Goal: Find specific page/section: Find specific page/section

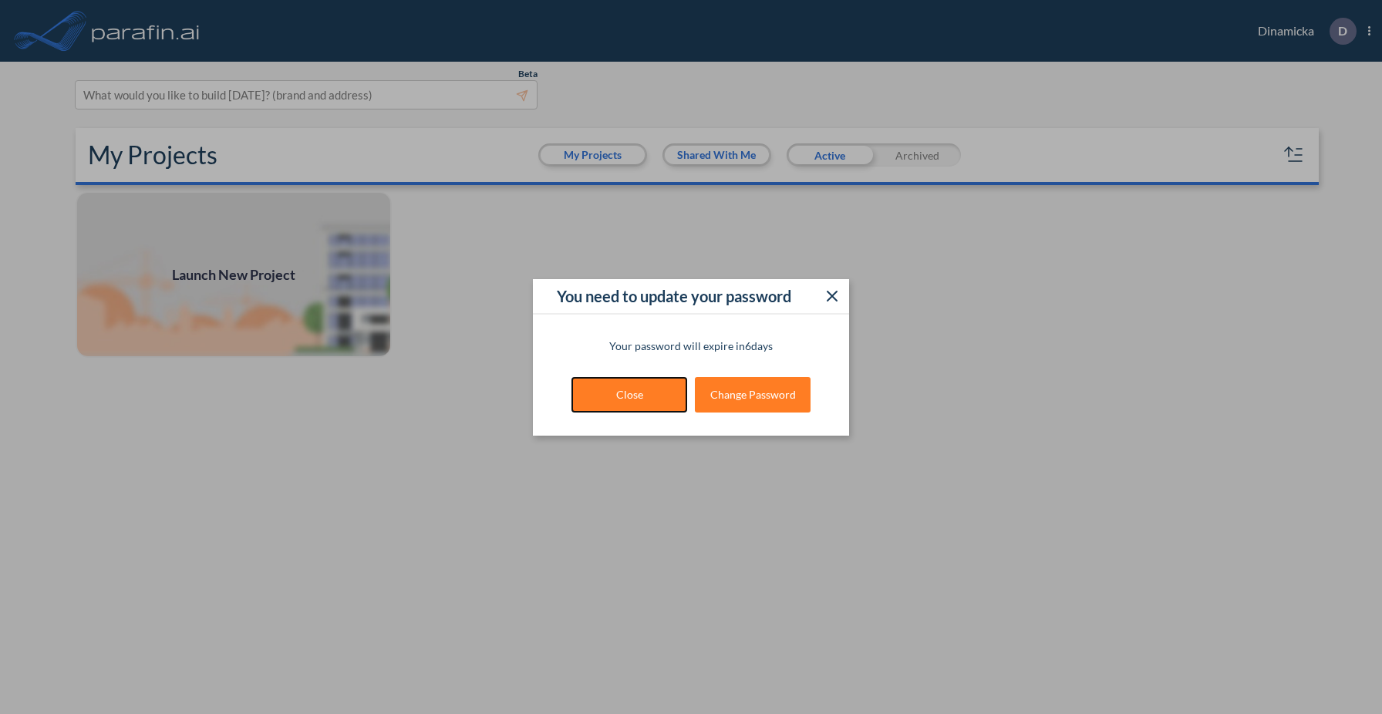
click at [652, 397] on button "Close" at bounding box center [630, 394] width 116 height 35
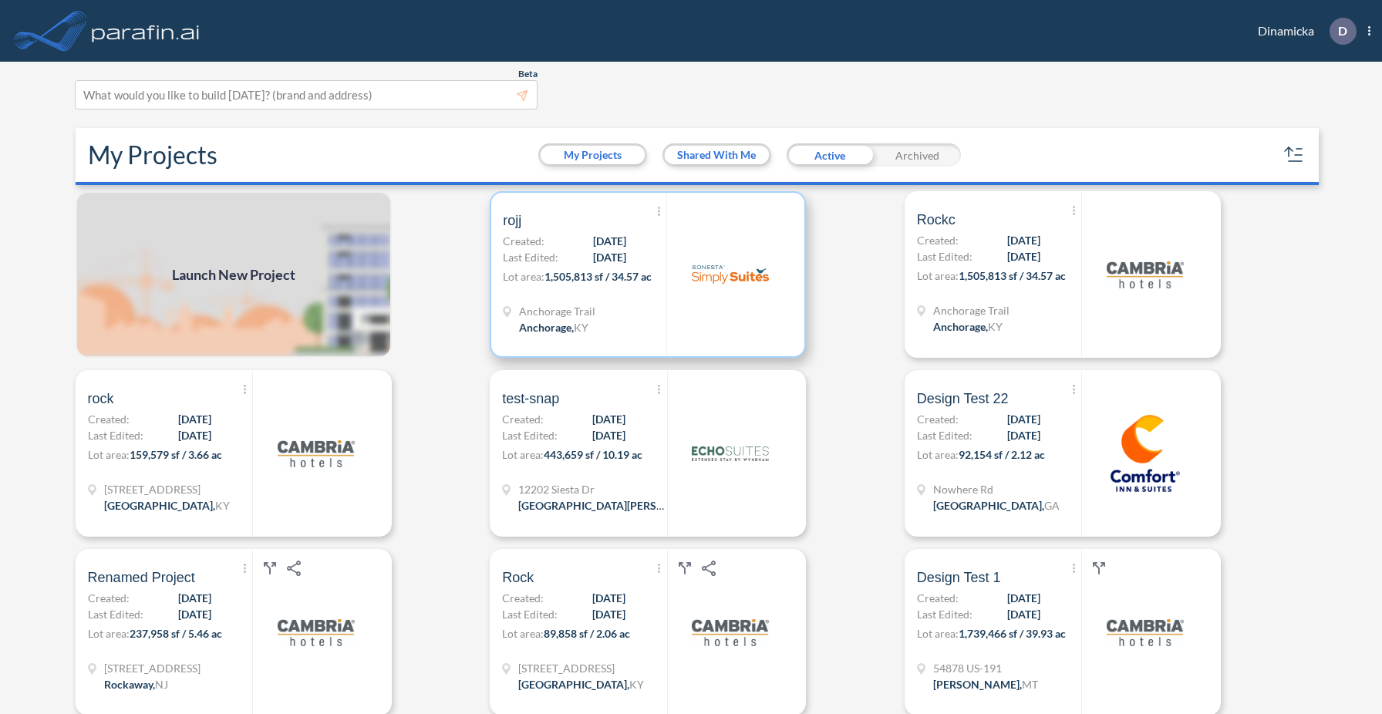
click at [636, 302] on div "Show More Created with sketchtool. Archive Reports Share a copy rojj Created: […" at bounding box center [585, 275] width 164 height 164
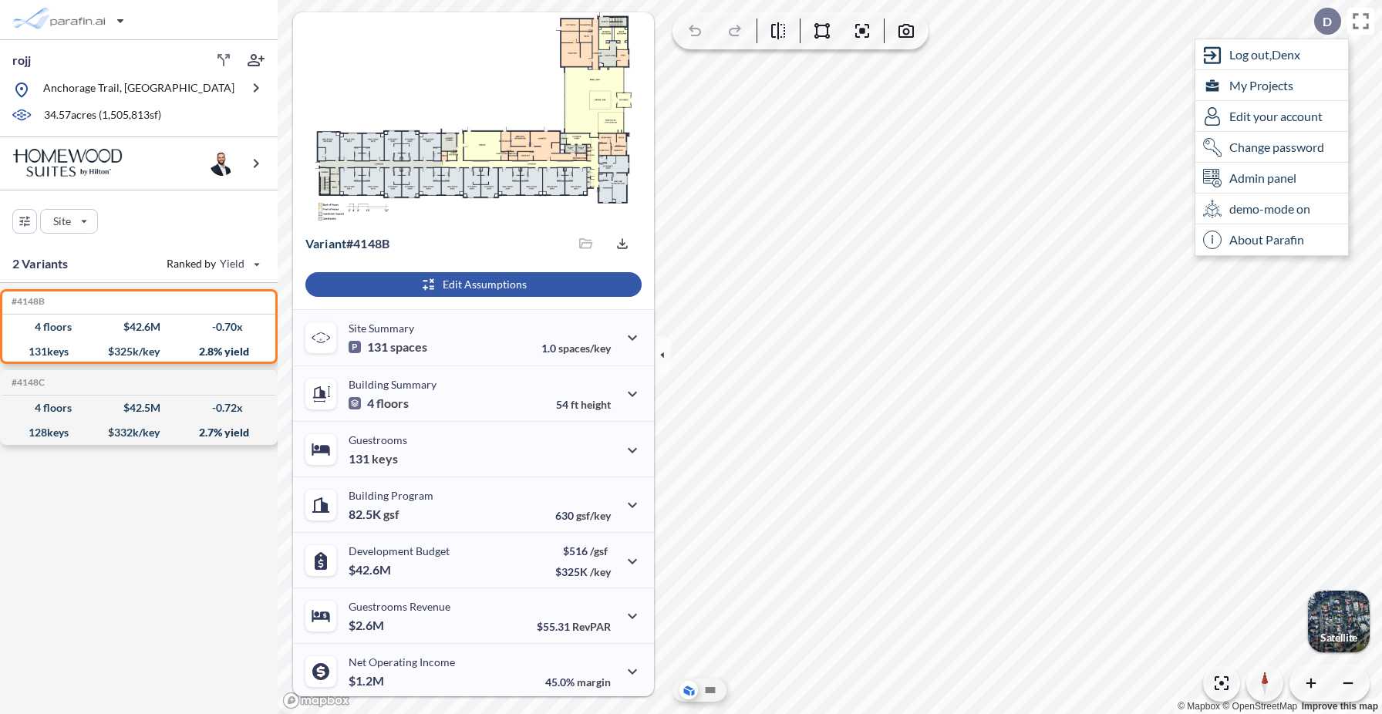
click at [562, 281] on div "button" at bounding box center [473, 284] width 336 height 25
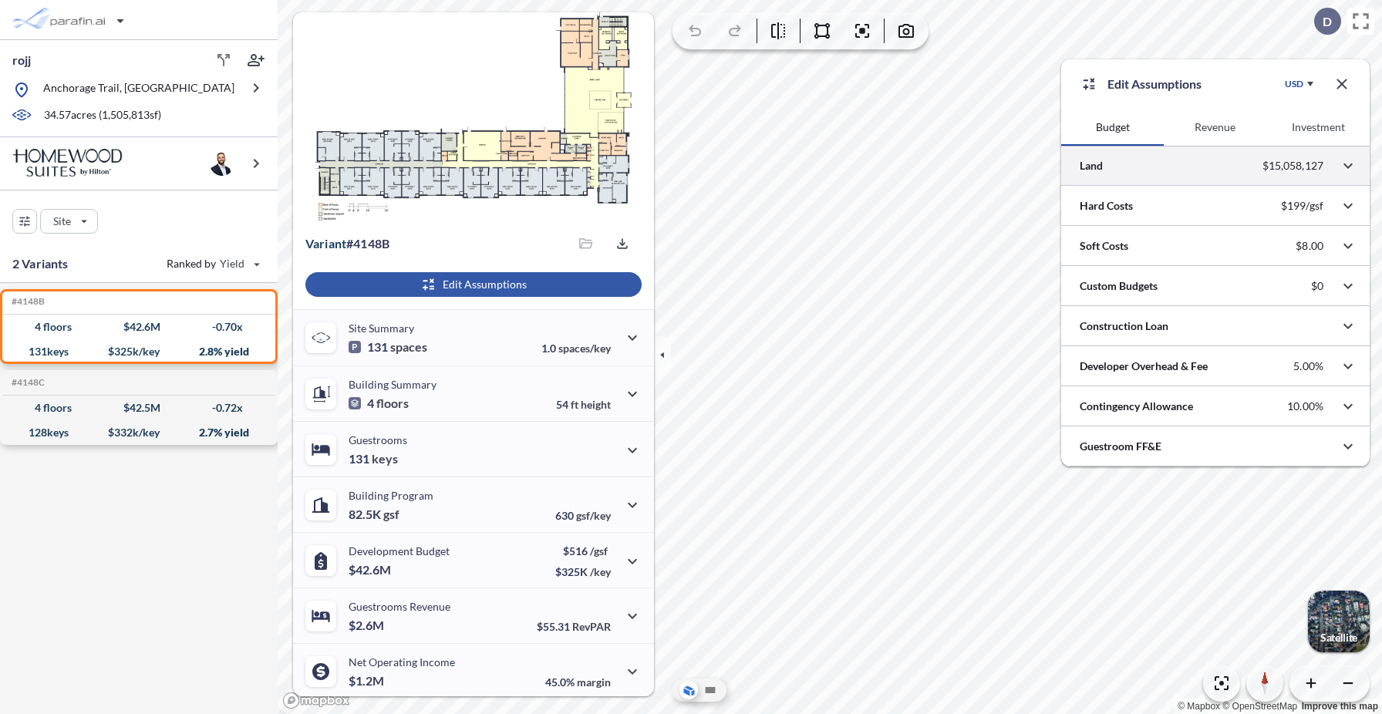
click at [1189, 124] on button "Revenue" at bounding box center [1215, 127] width 103 height 37
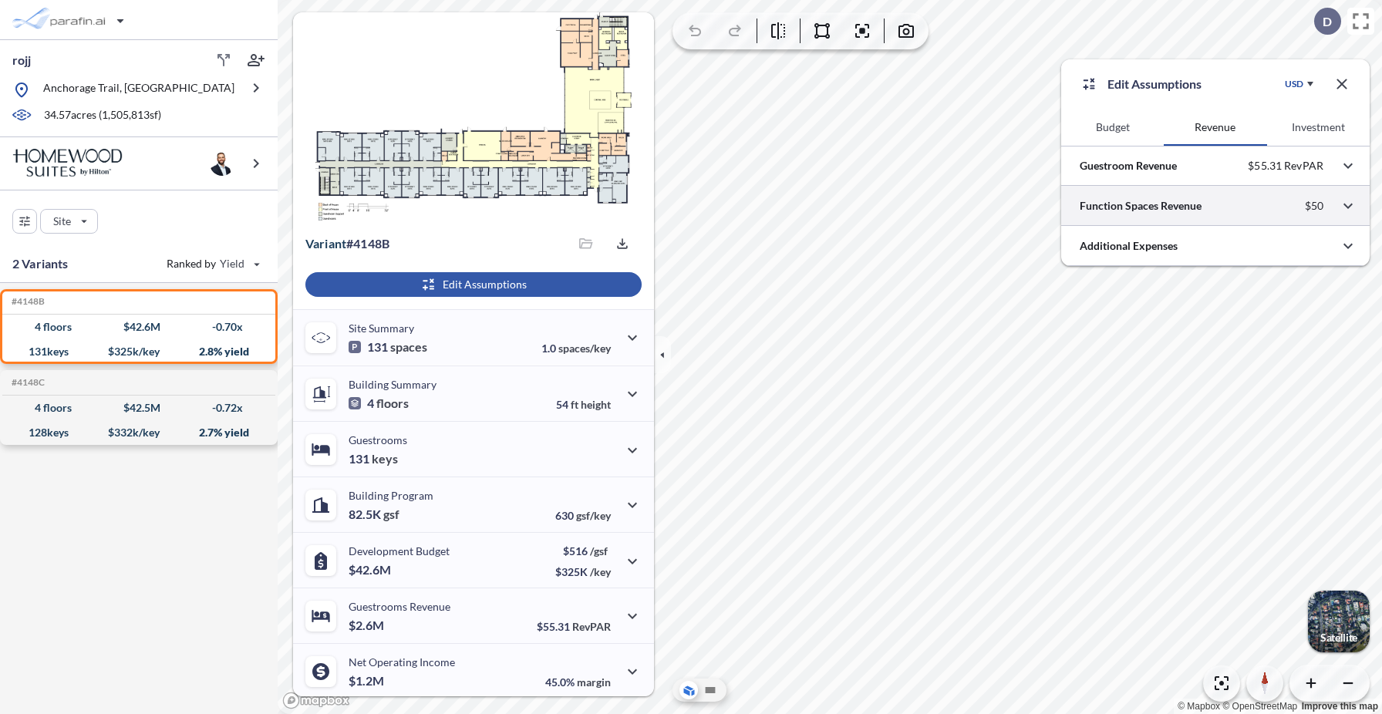
click at [1187, 208] on div at bounding box center [1215, 205] width 309 height 39
